Goal: Information Seeking & Learning: Check status

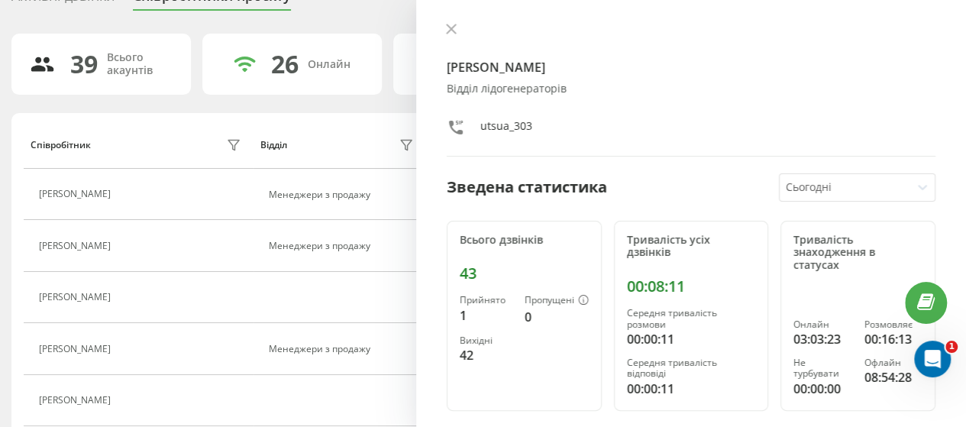
scroll to position [153, 0]
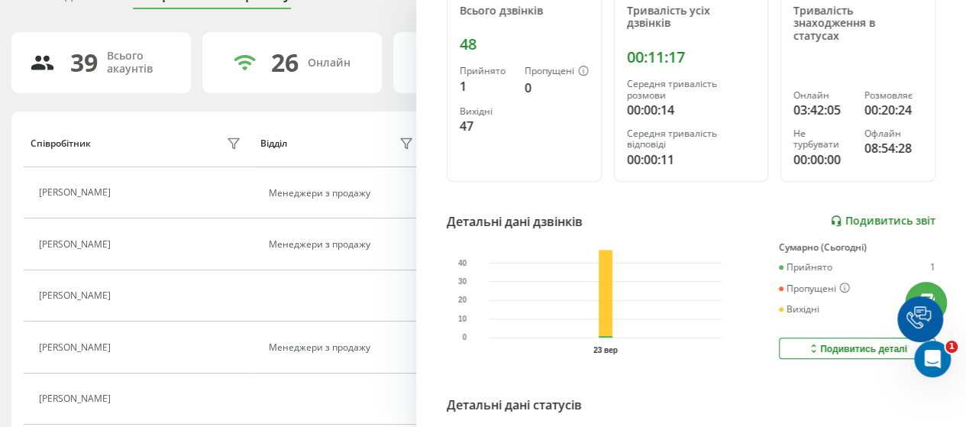
click at [885, 218] on link "Подивитись звіт" at bounding box center [882, 220] width 105 height 13
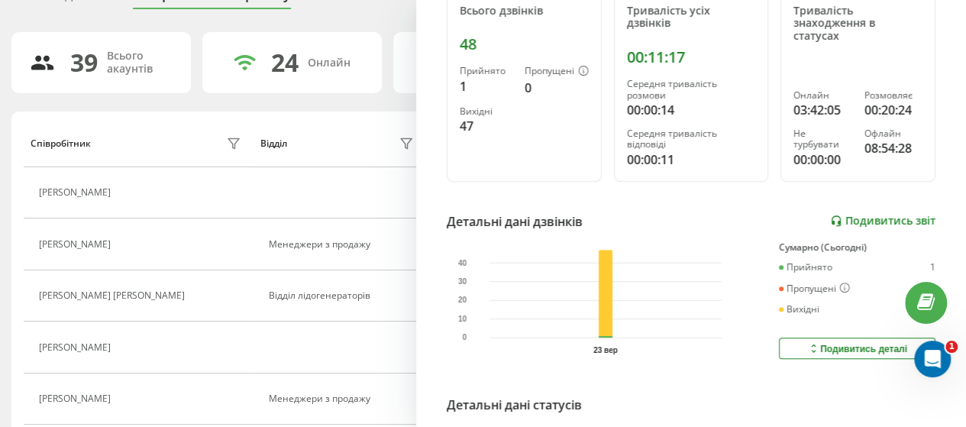
click at [875, 219] on link "Подивитись звіт" at bounding box center [882, 220] width 105 height 13
